Goal: Navigation & Orientation: Find specific page/section

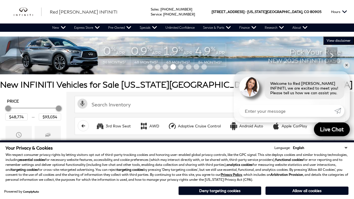
scroll to position [259, 0]
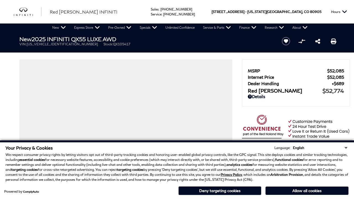
scroll to position [299, 0]
